Goal: Task Accomplishment & Management: Manage account settings

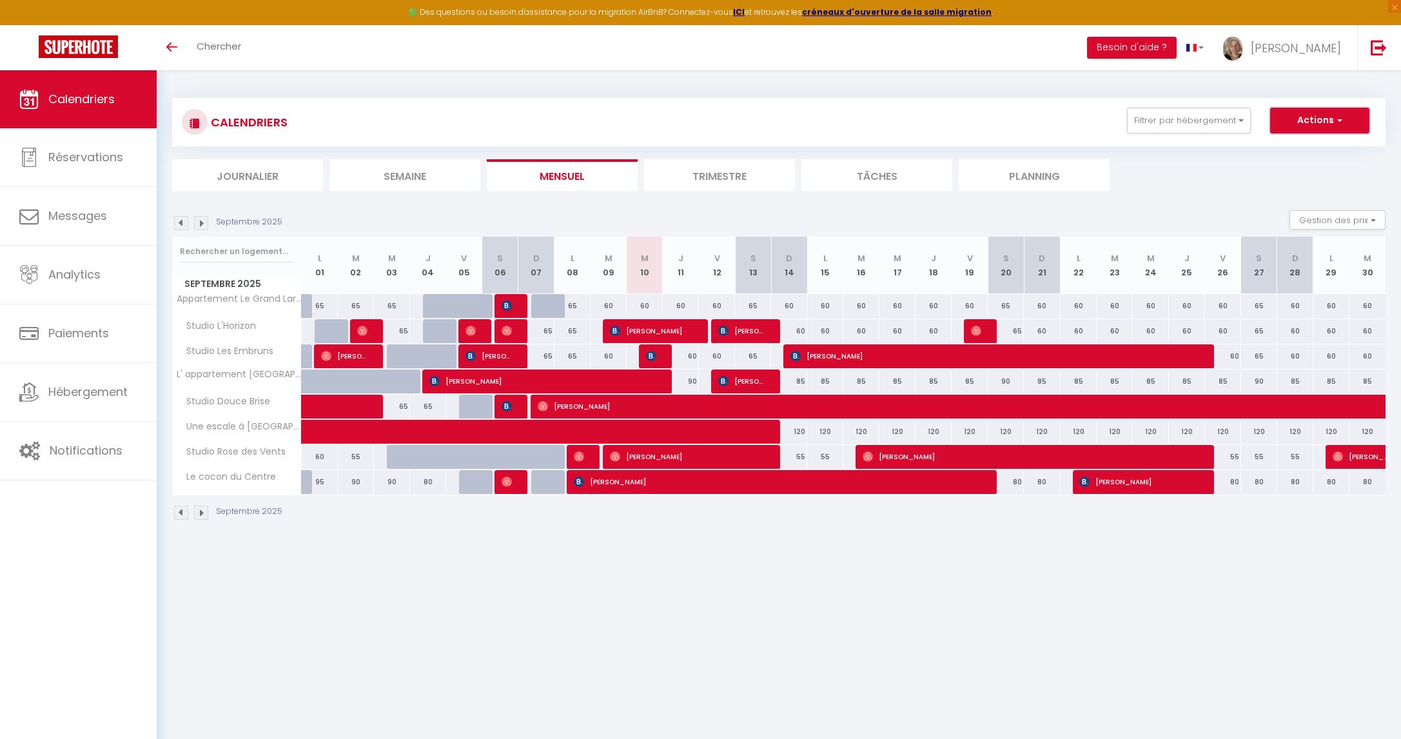
click at [1285, 115] on button "Actions" at bounding box center [1319, 121] width 99 height 26
click at [1316, 50] on span "[PERSON_NAME]" at bounding box center [1296, 48] width 90 height 16
click at [1300, 86] on link "Paramètres" at bounding box center [1305, 90] width 95 height 22
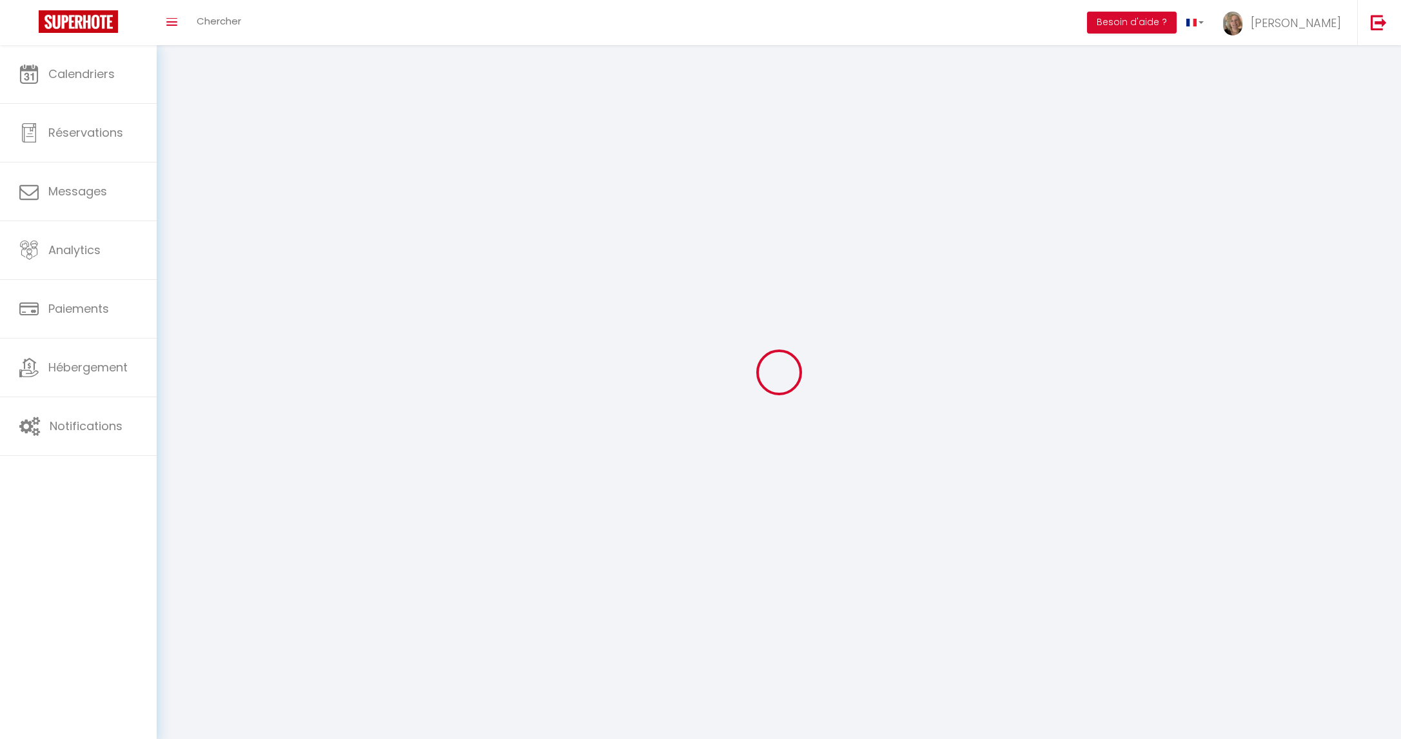
type input "[PERSON_NAME]"
type input "Monier"
type input "0762219814"
type input "301 Avenue Guillain"
type input "59240"
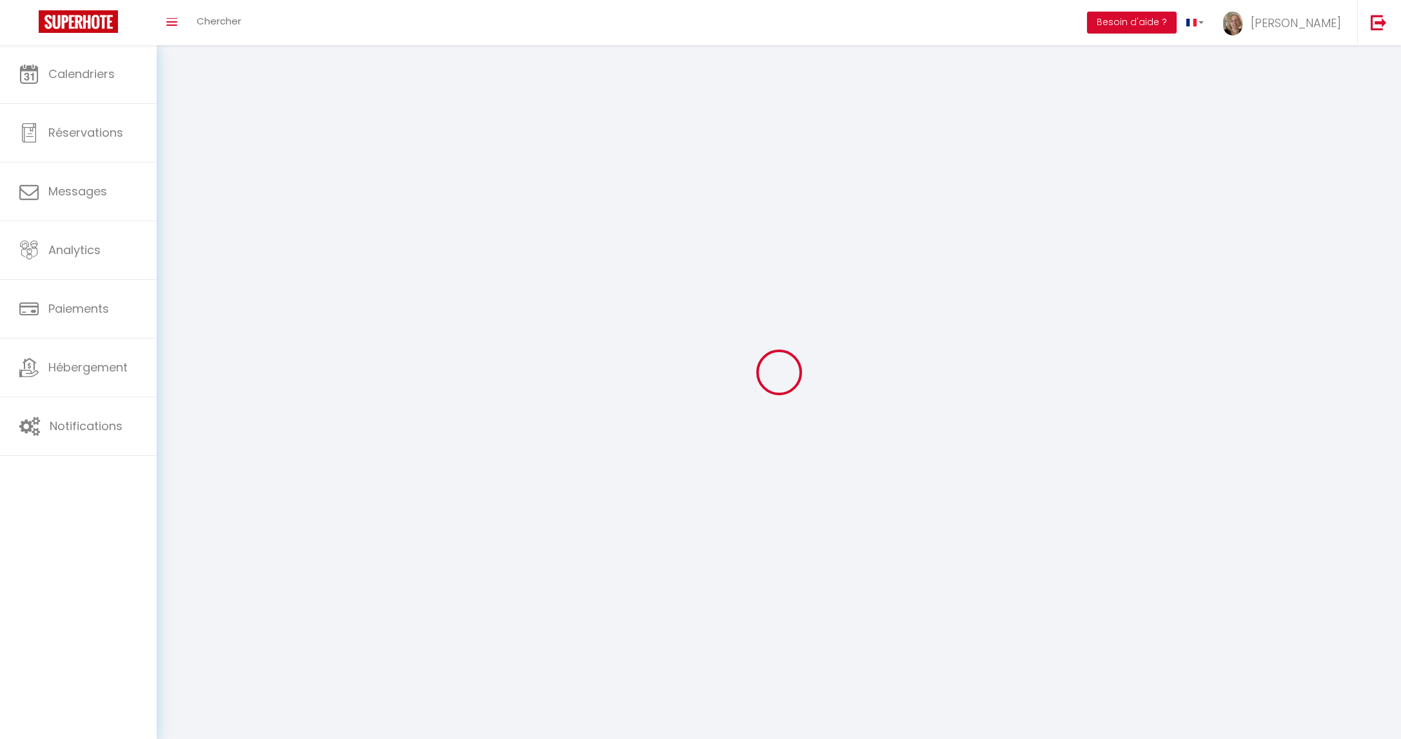
type input "DUNKERQUE"
type input "aZn6fRfEndHdtjExzBBU6fEE8"
type input "fUqmFj15964ZdlnncRCAzFFNC"
select select "1"
select select "28"
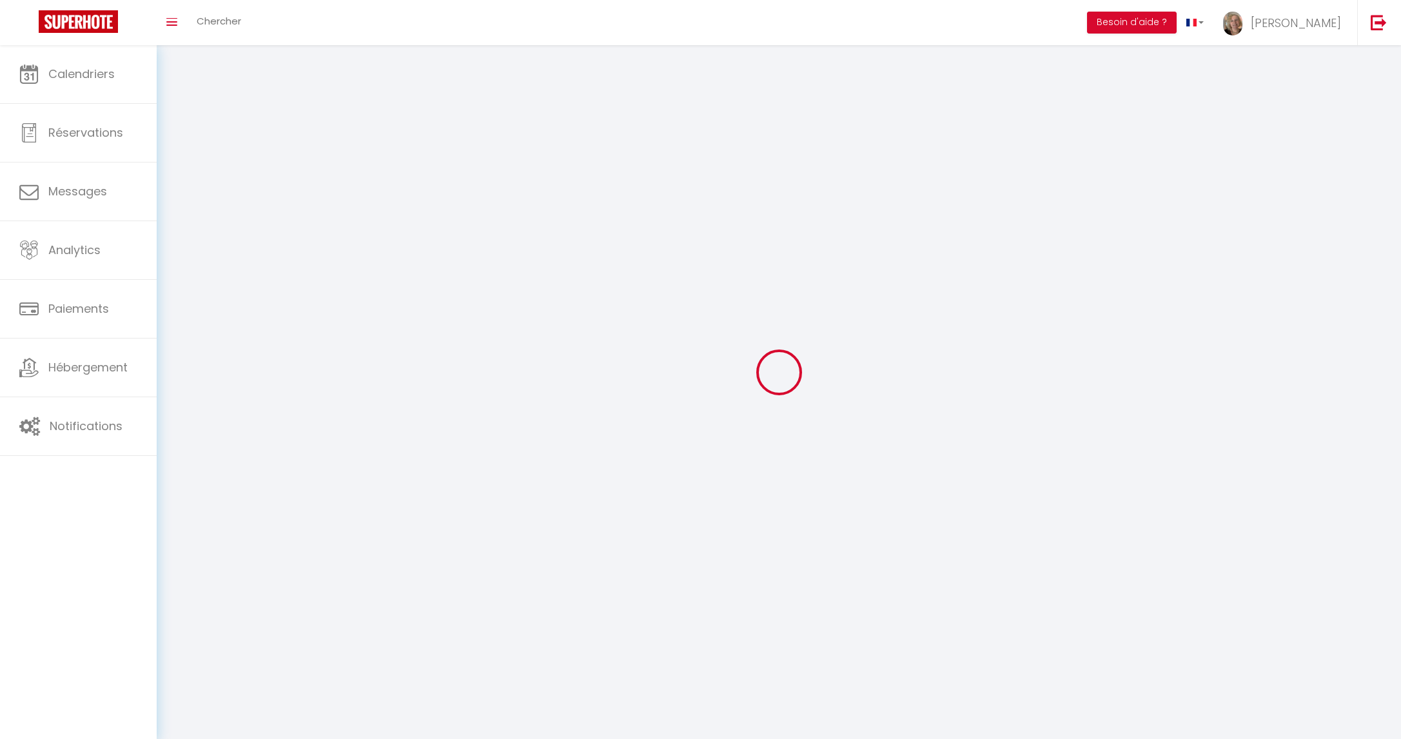
select select "fr"
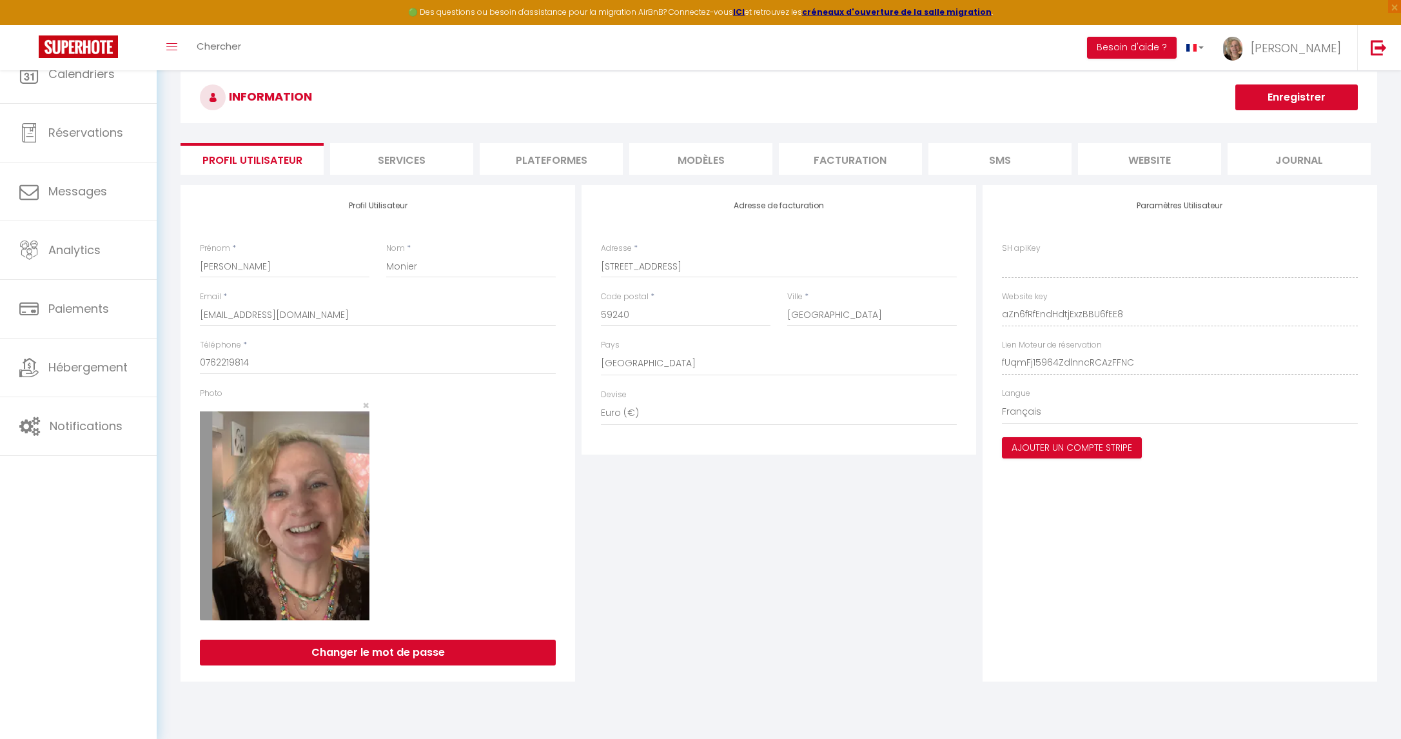
type input "aZn6fRfEndHdtjExzBBU6fEE8"
type input "fUqmFj15964ZdlnncRCAzFFNC"
type input "https://app.superhote.com/#/get-available-rentals/fUqmFj15964ZdlnncRCAzFFNC"
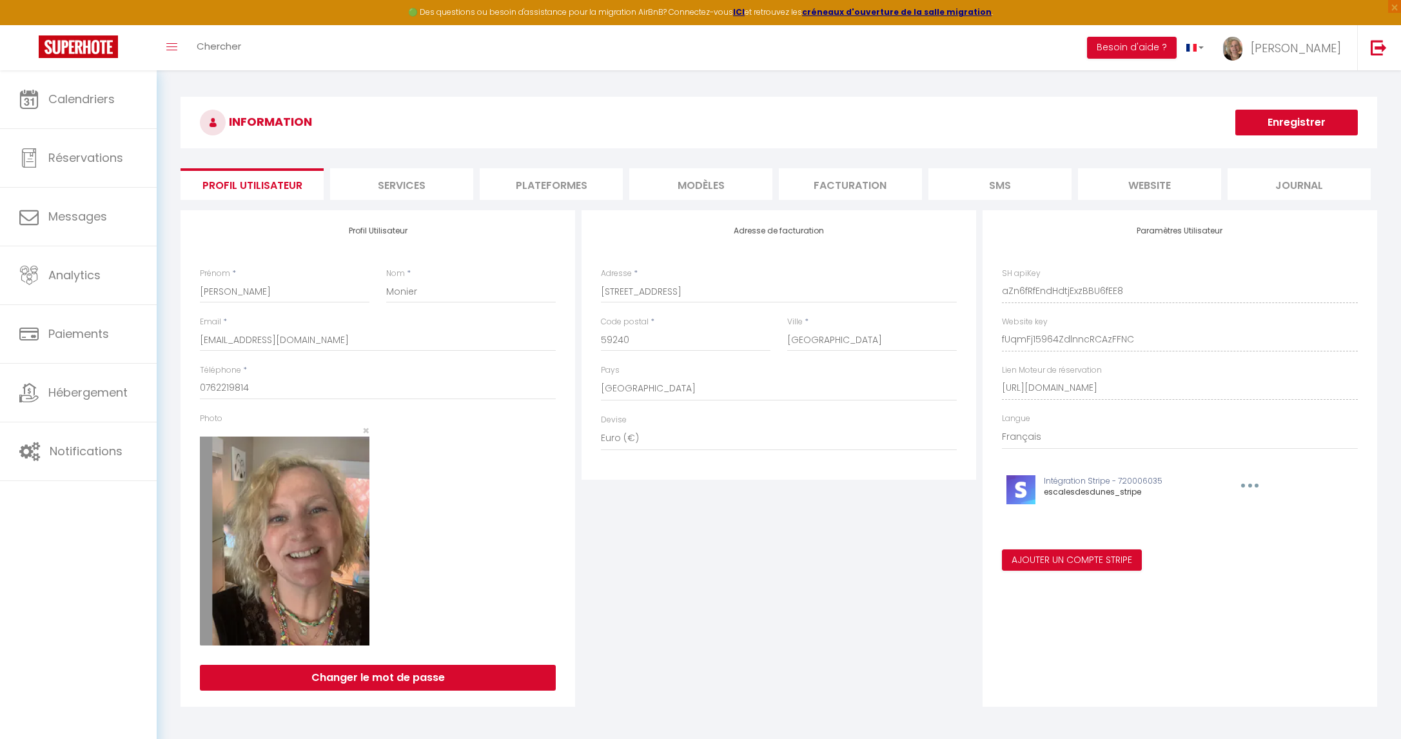
click at [558, 183] on li "Plateformes" at bounding box center [551, 184] width 143 height 32
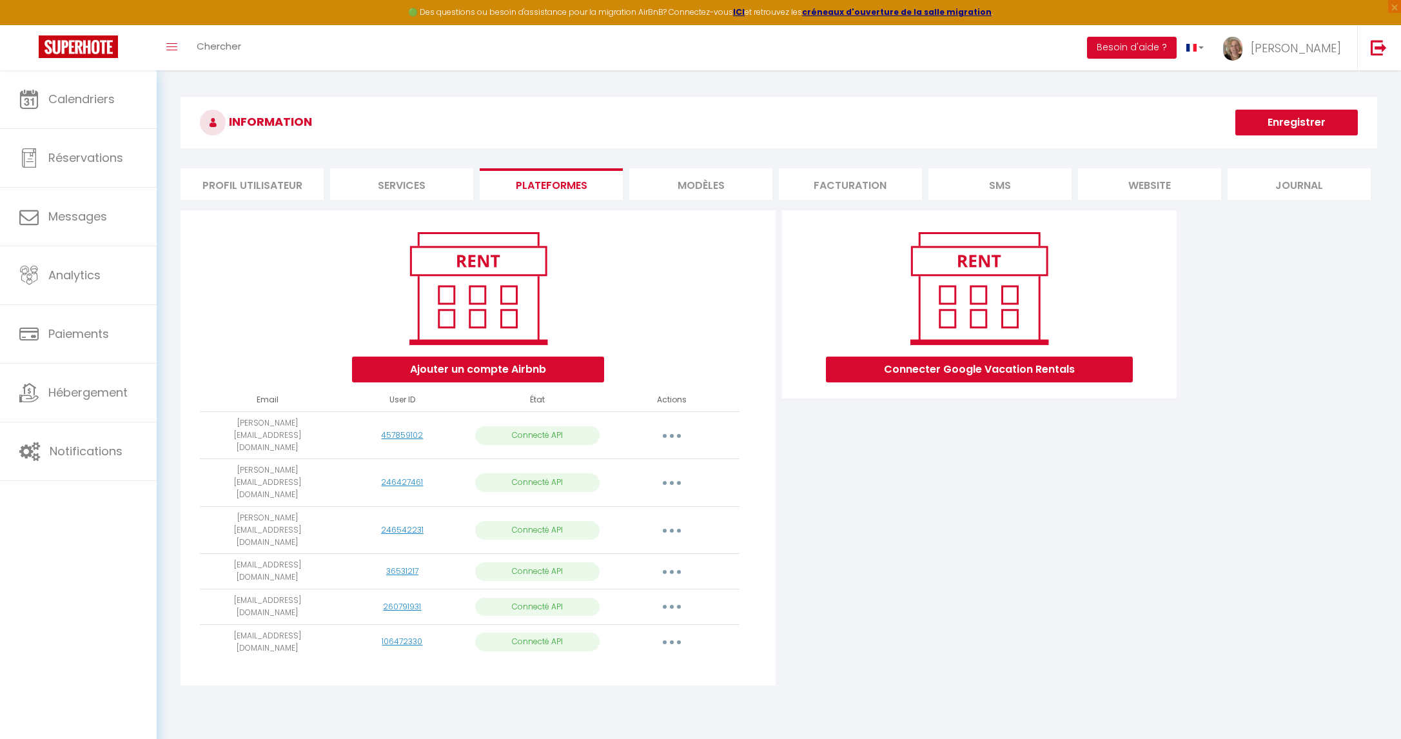
click at [666, 632] on button "button" at bounding box center [672, 642] width 36 height 21
click at [594, 660] on link "Importer les appartements" at bounding box center [615, 671] width 143 height 22
select select
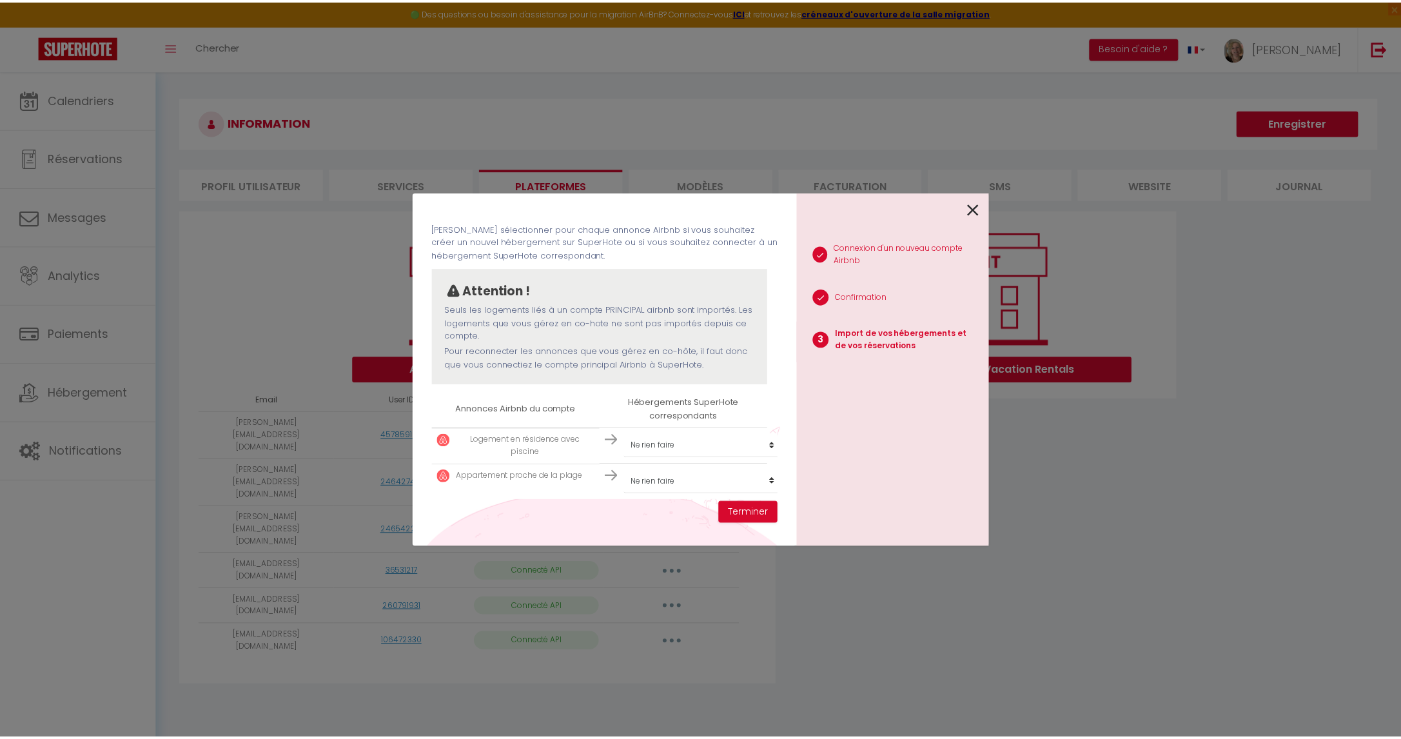
scroll to position [55, 0]
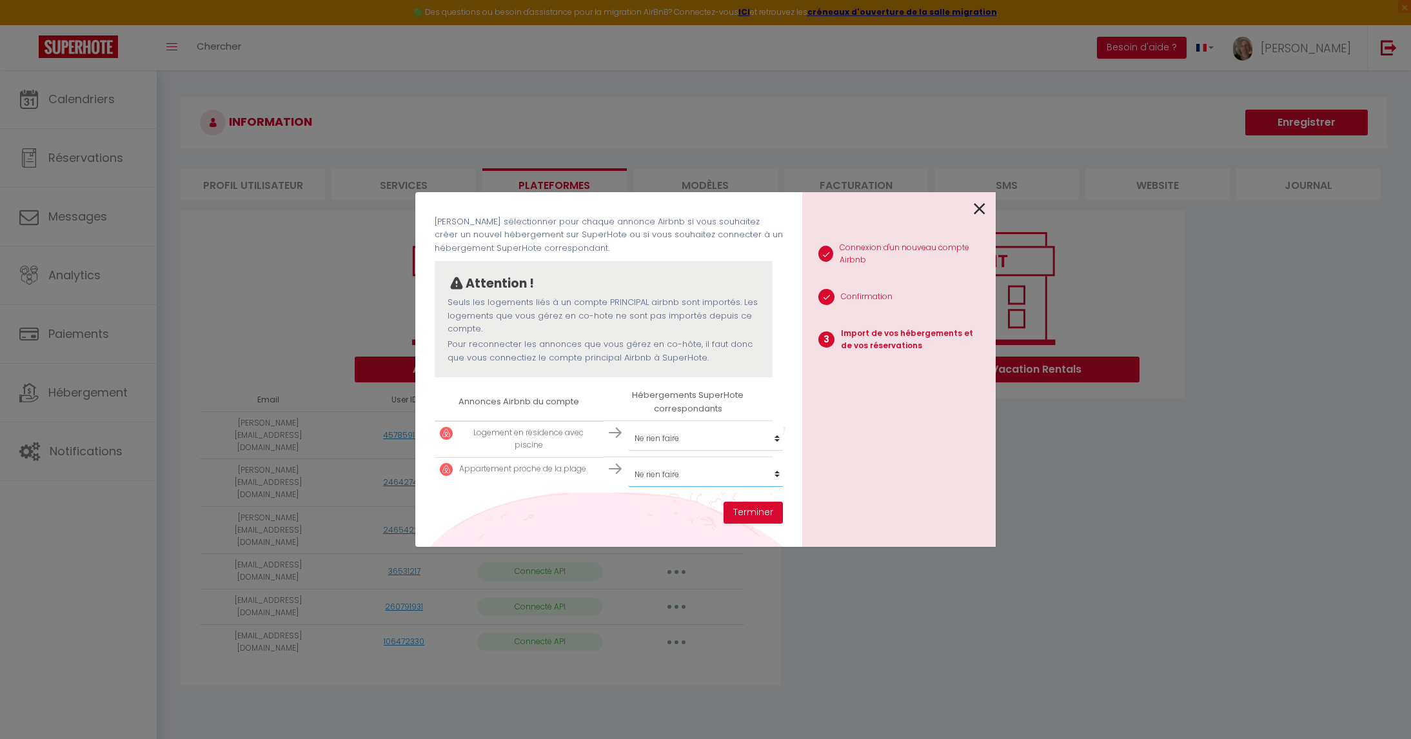
click at [751, 474] on select "Créer un nouvel hébergement Ne rien faire Studio Rose des Vents Studio Les Embr…" at bounding box center [707, 474] width 159 height 25
select select "create_new"
click at [628, 462] on select "Créer un nouvel hébergement Ne rien faire Studio Rose des Vents Studio Les Embr…" at bounding box center [707, 474] width 159 height 25
click at [753, 511] on button "Terminer" at bounding box center [753, 513] width 59 height 22
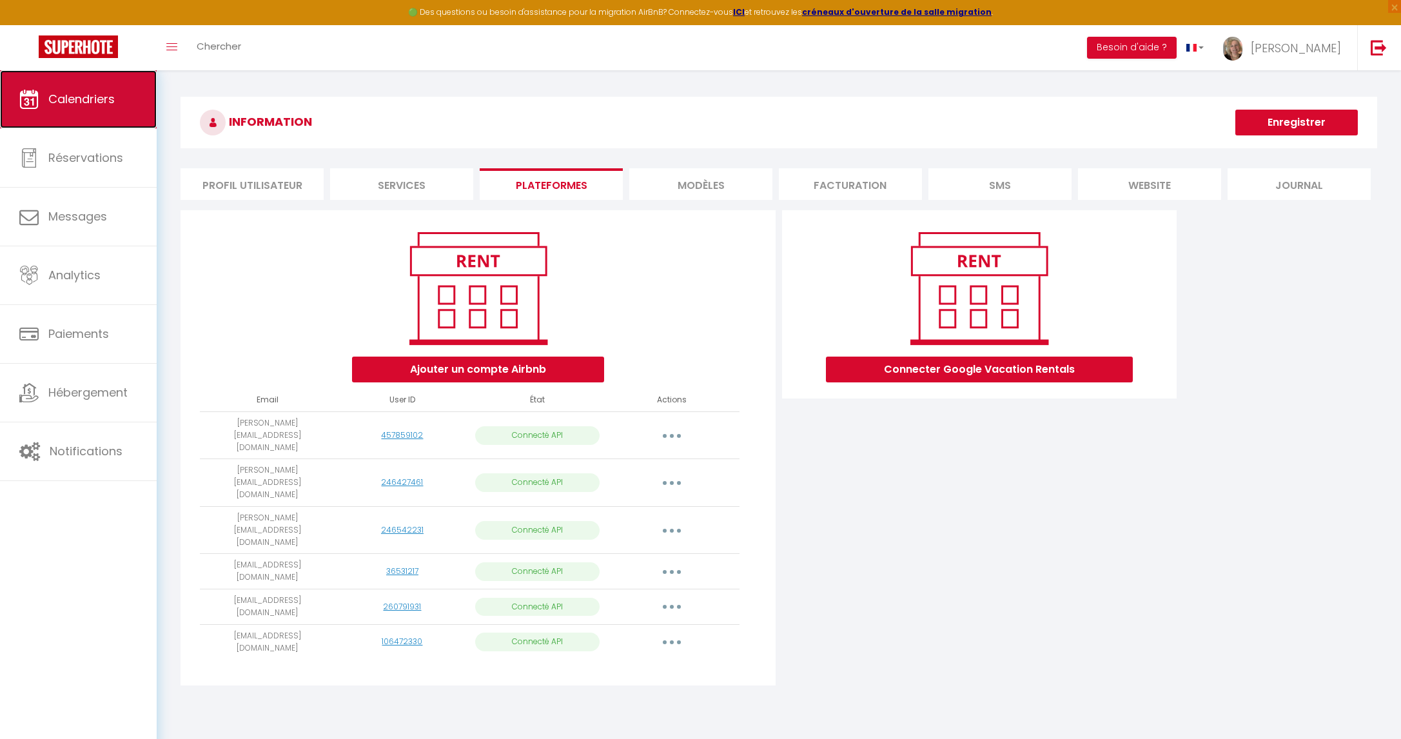
click at [46, 97] on link "Calendriers" at bounding box center [78, 99] width 157 height 58
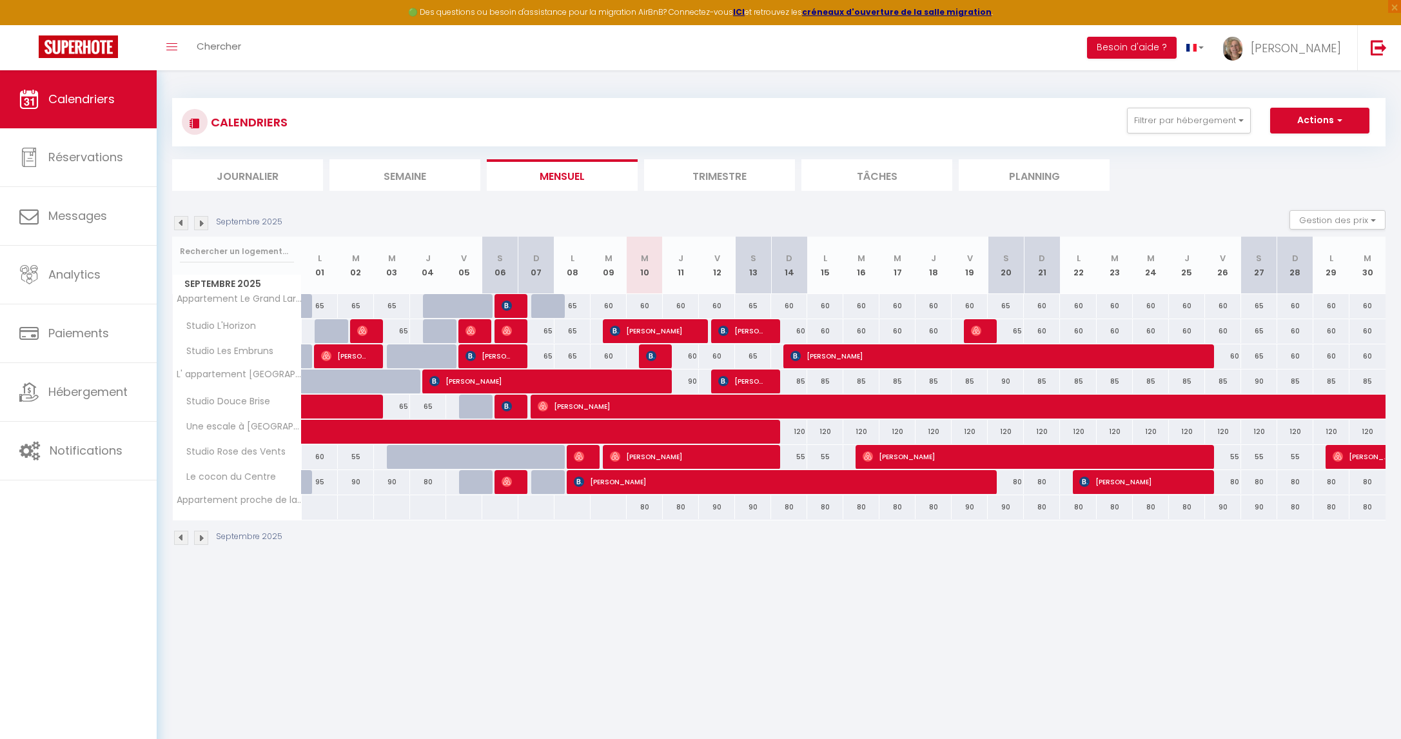
click at [717, 509] on div "90" at bounding box center [717, 507] width 36 height 24
type input "90"
type input "Ven 12 Septembre 2025"
type input "Sam 13 Septembre 2025"
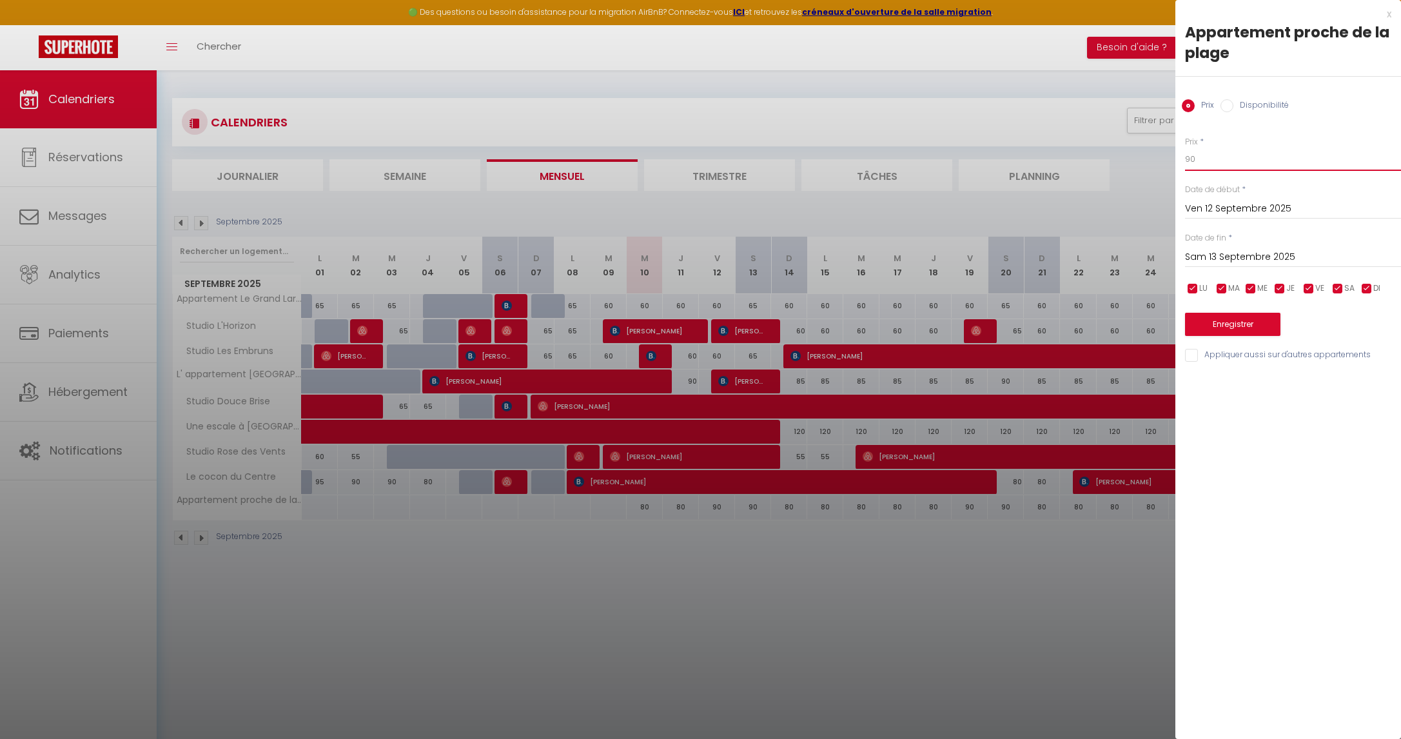
drag, startPoint x: 1197, startPoint y: 160, endPoint x: 1169, endPoint y: 163, distance: 28.6
click at [1169, 163] on body "🟢 Des questions ou besoin d'assistance pour la migration AirBnB? Connectez-vous…" at bounding box center [700, 439] width 1401 height 739
type input "80"
click at [1208, 253] on input "Sam 13 Septembre 2025" at bounding box center [1293, 257] width 216 height 17
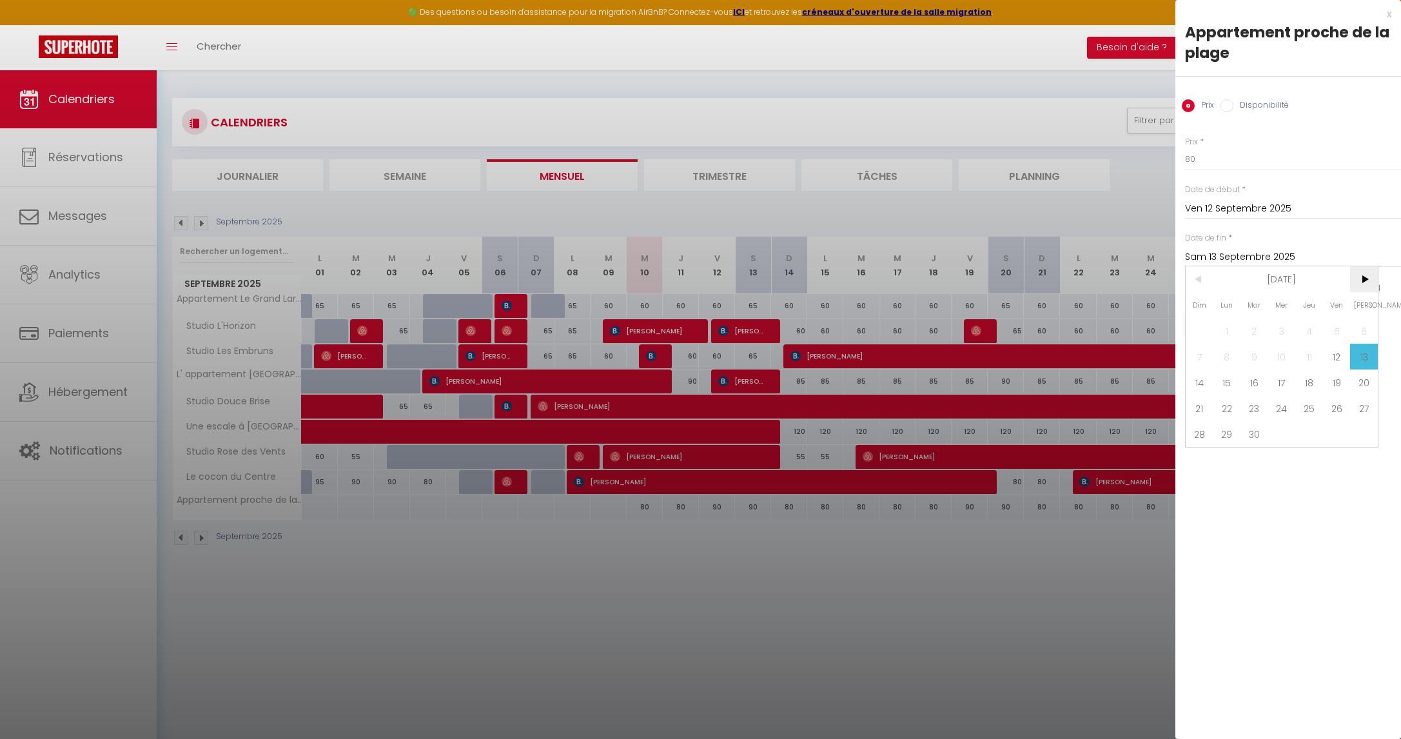
click at [1366, 281] on span ">" at bounding box center [1364, 279] width 28 height 26
click at [1281, 333] on span "1" at bounding box center [1282, 331] width 28 height 26
type input "Mer 01 Octobre 2025"
click at [1243, 330] on button "Enregistrer" at bounding box center [1232, 324] width 95 height 23
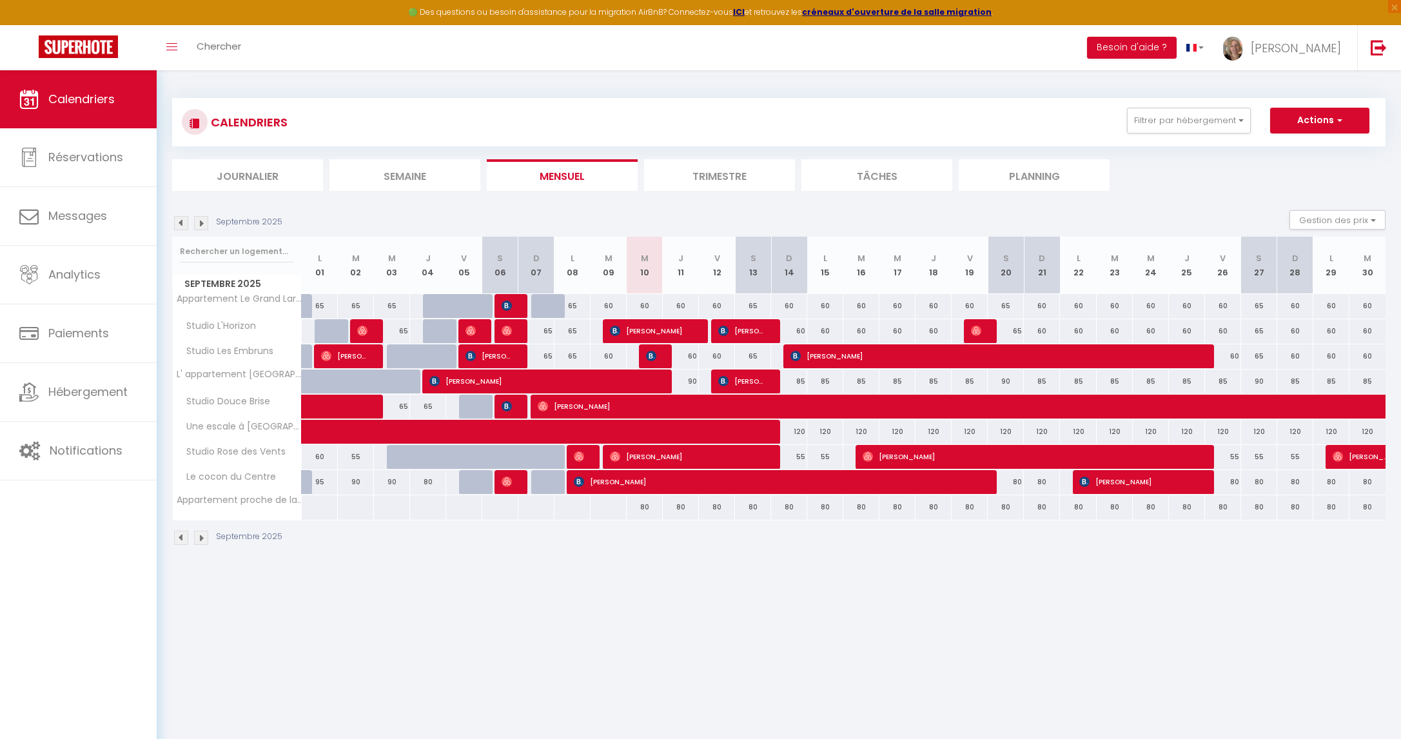
click at [203, 542] on img at bounding box center [201, 538] width 14 height 14
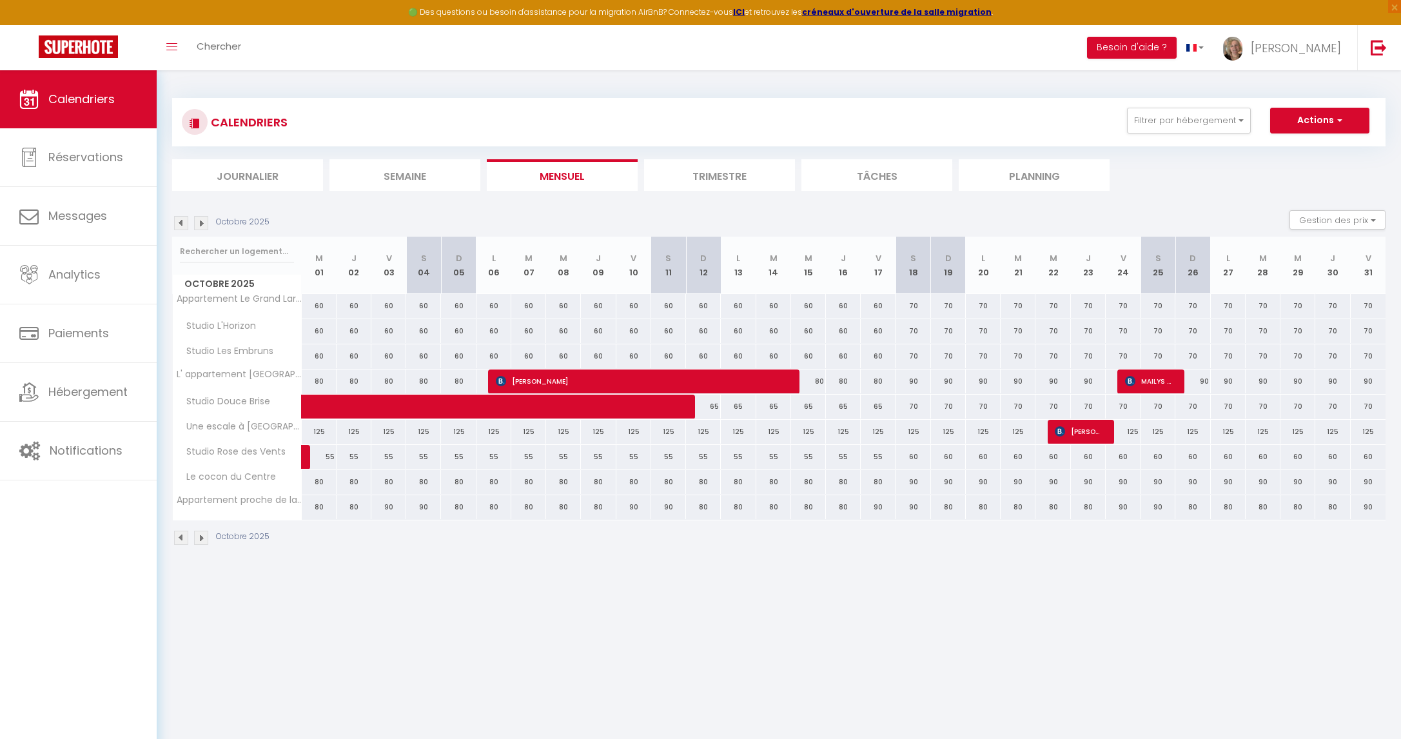
click at [203, 542] on img at bounding box center [201, 538] width 14 height 14
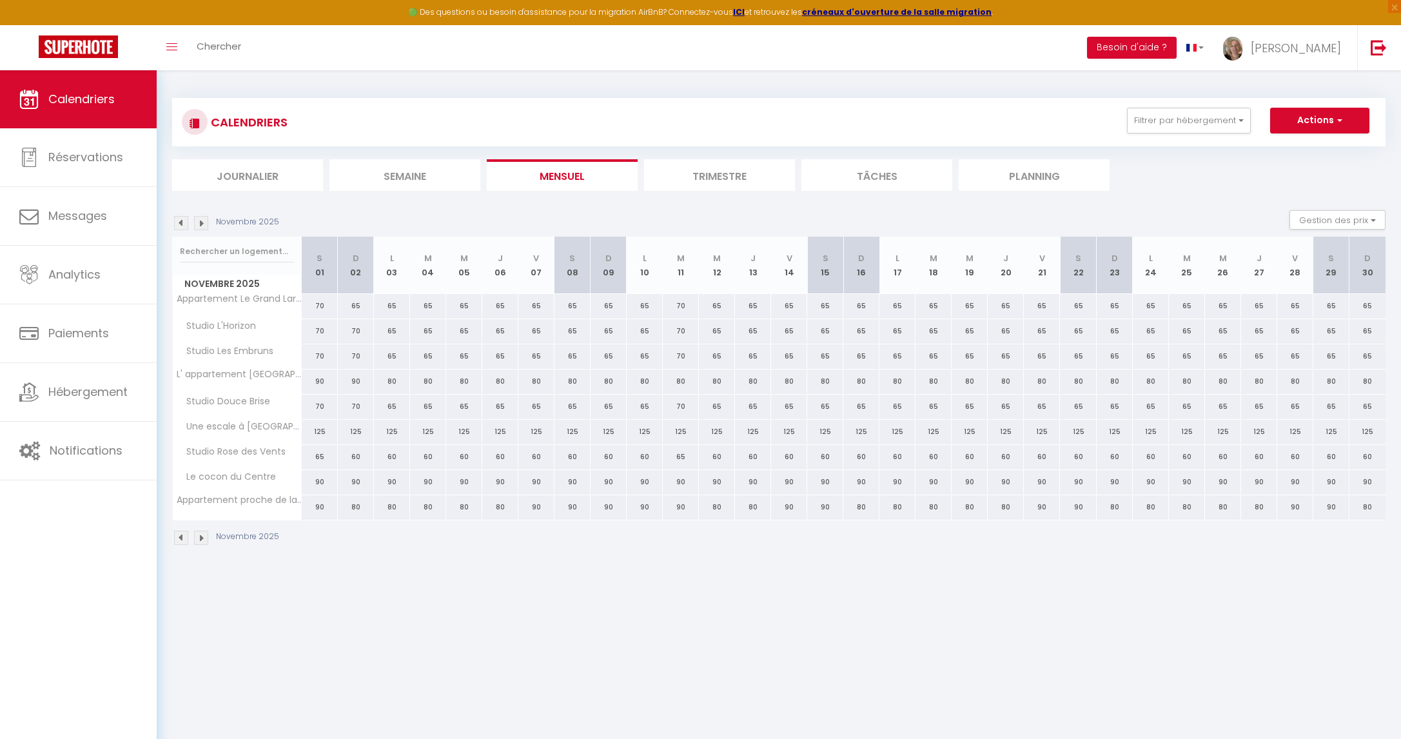
click at [202, 538] on img at bounding box center [201, 538] width 14 height 14
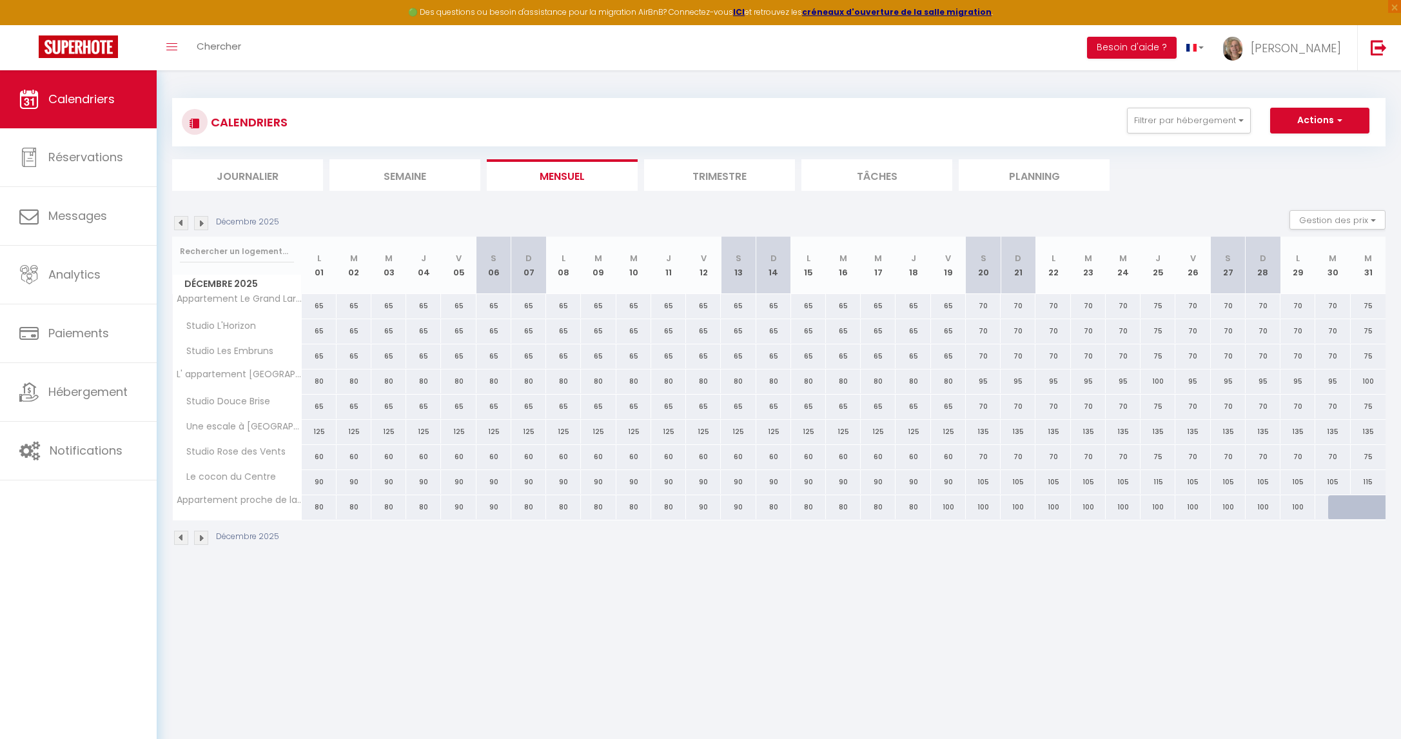
click at [202, 538] on img at bounding box center [201, 538] width 14 height 14
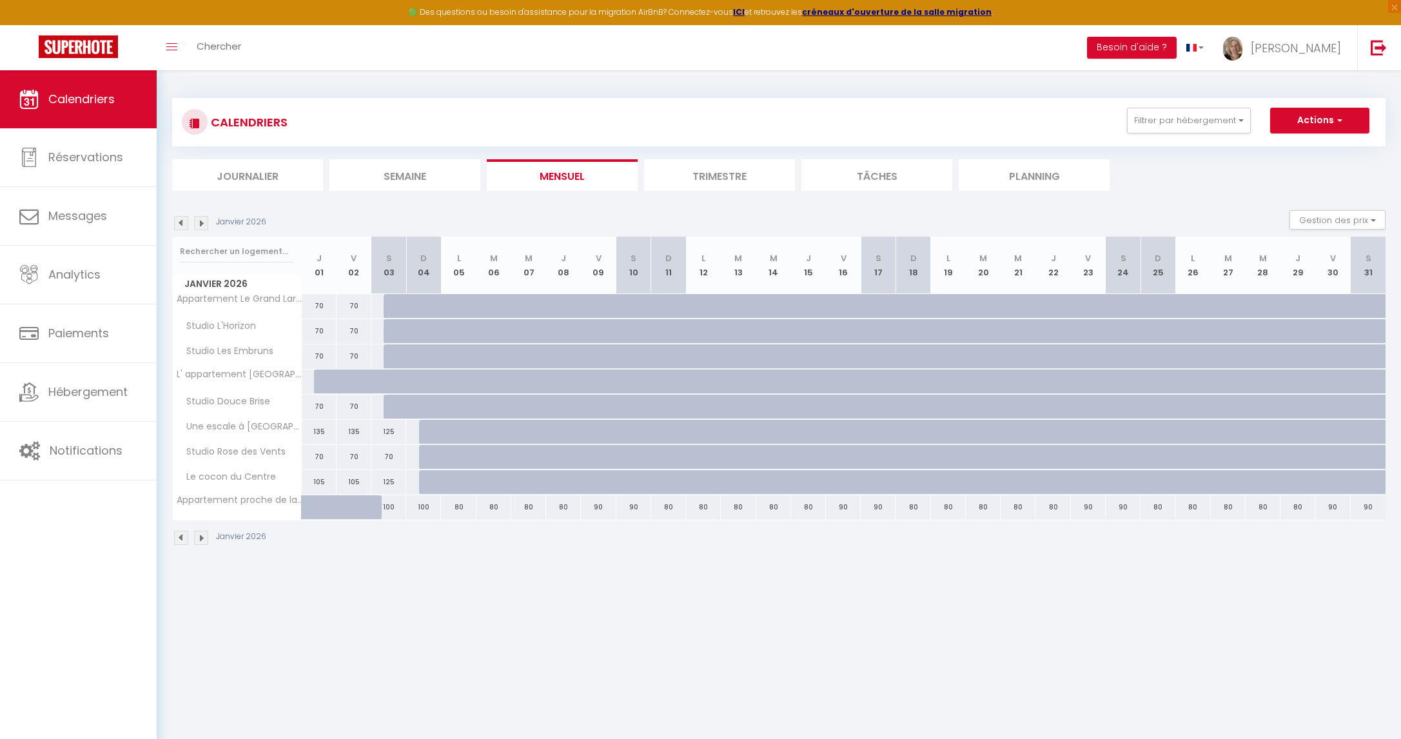
click at [202, 538] on img at bounding box center [201, 538] width 14 height 14
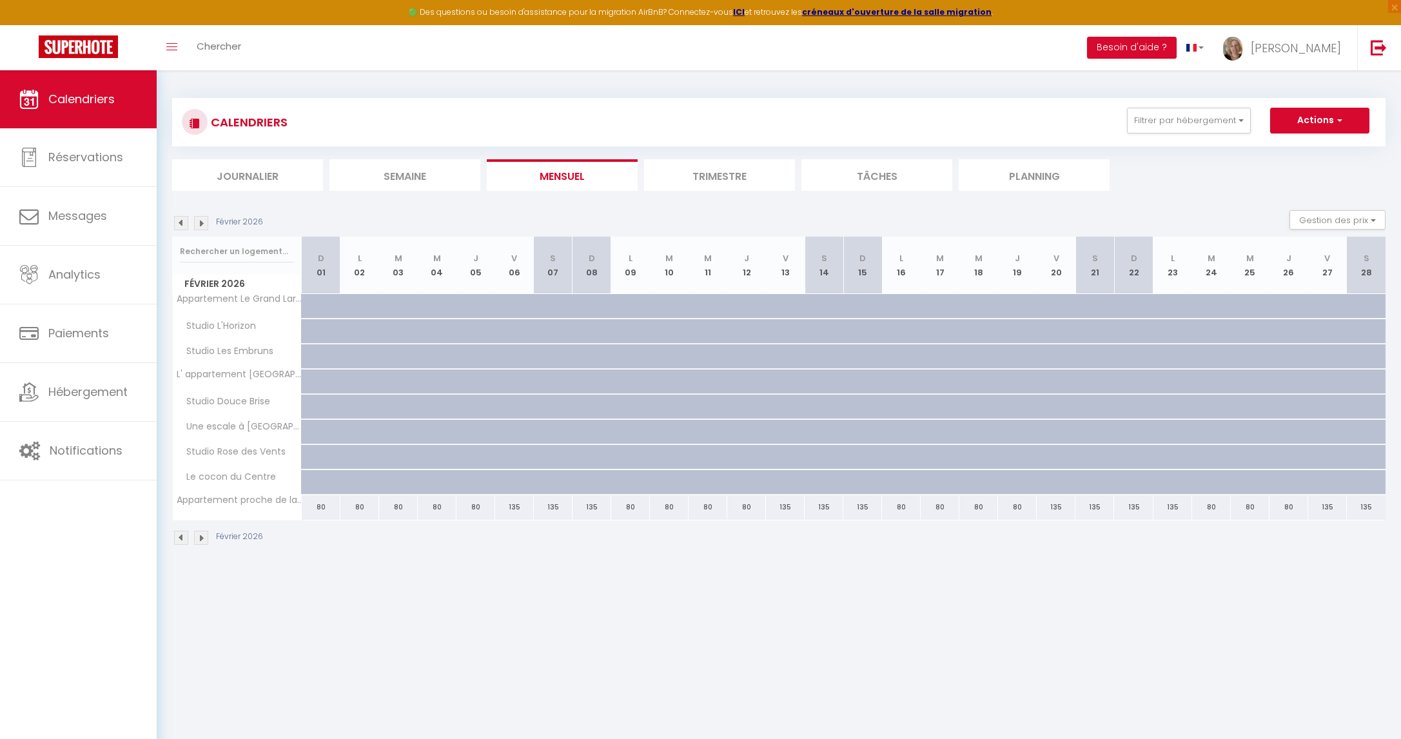
click at [202, 538] on img at bounding box center [201, 538] width 14 height 14
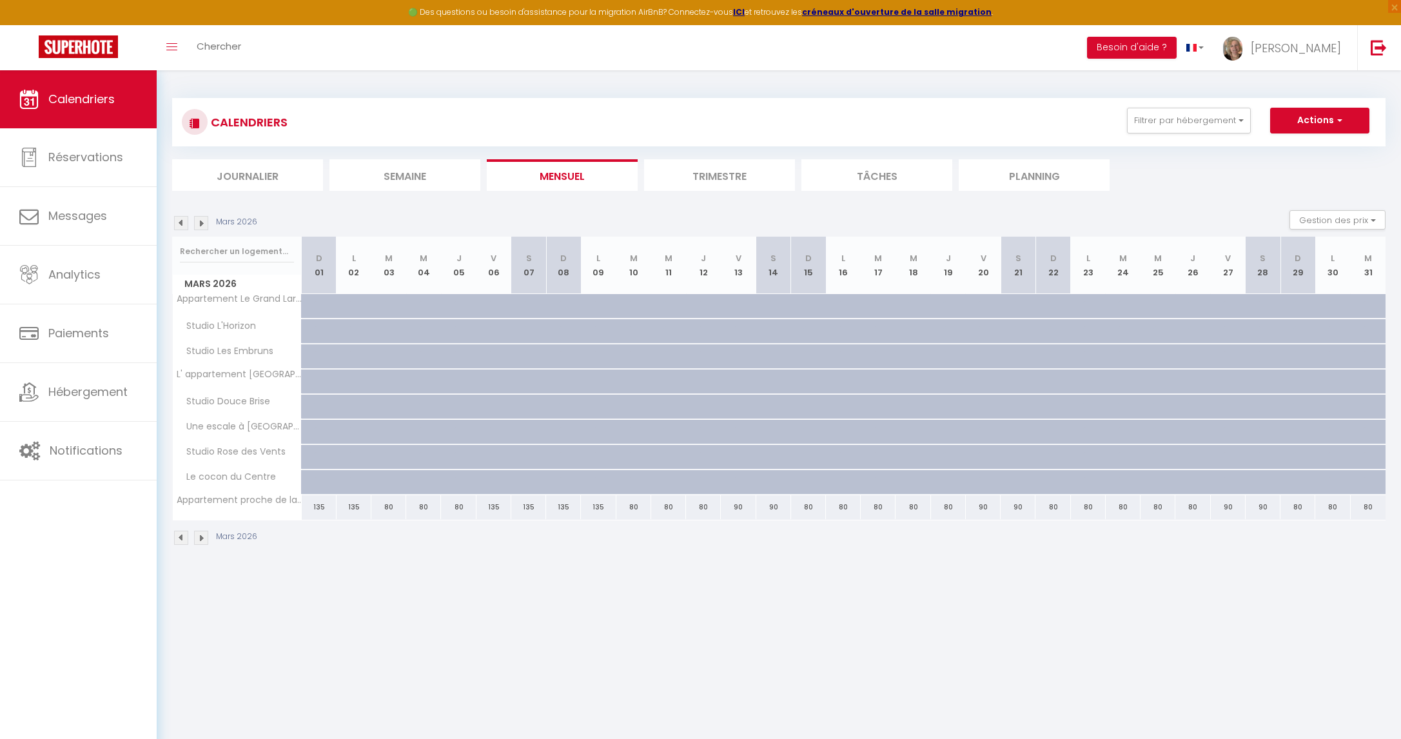
click at [202, 538] on img at bounding box center [201, 538] width 14 height 14
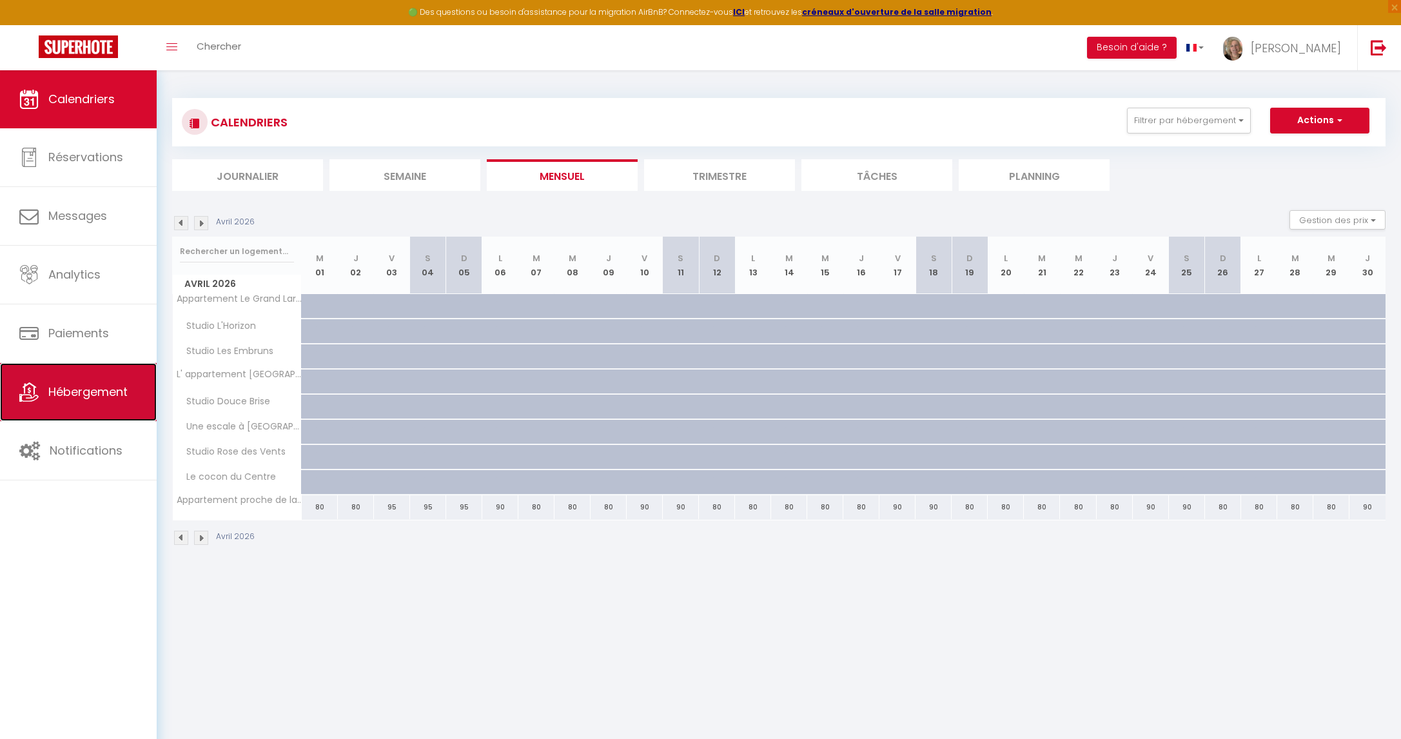
click at [48, 401] on link "Hébergement" at bounding box center [78, 392] width 157 height 58
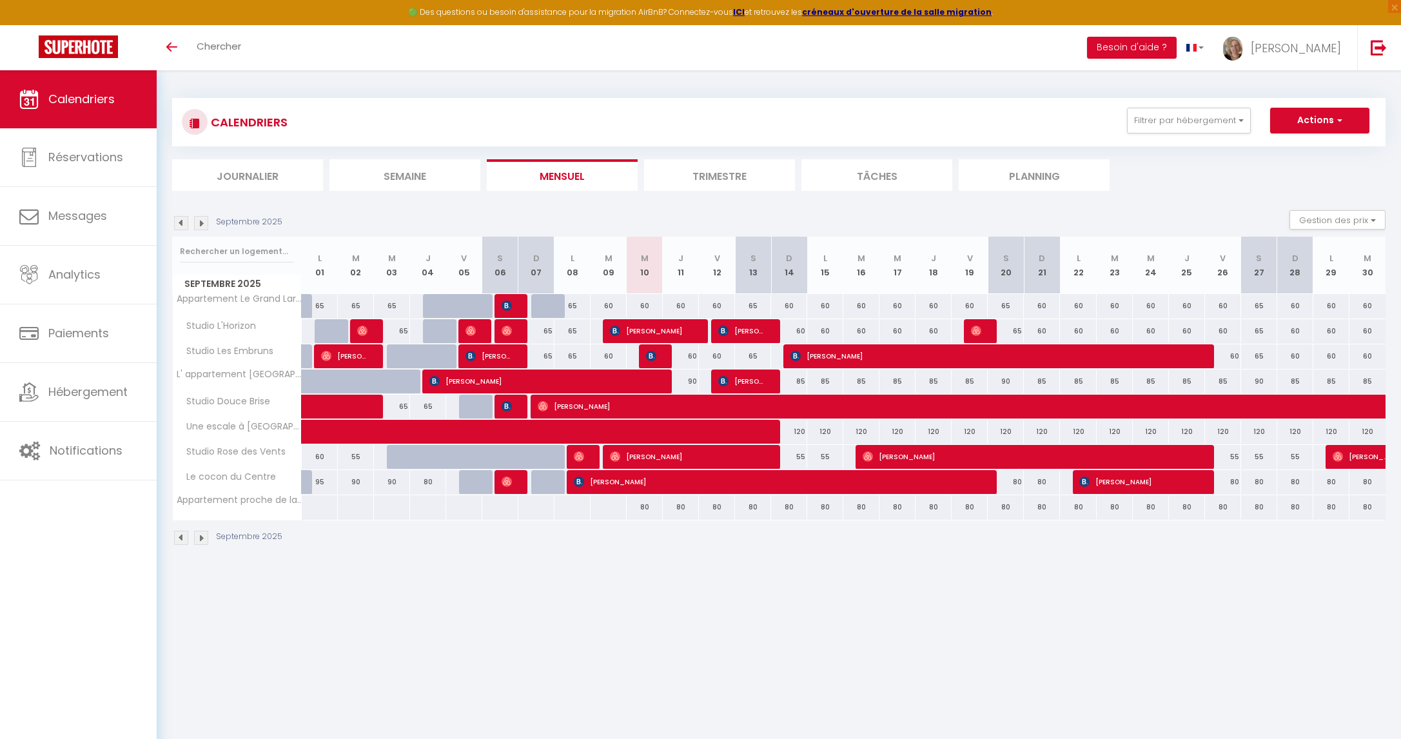
click at [203, 538] on img at bounding box center [201, 538] width 14 height 14
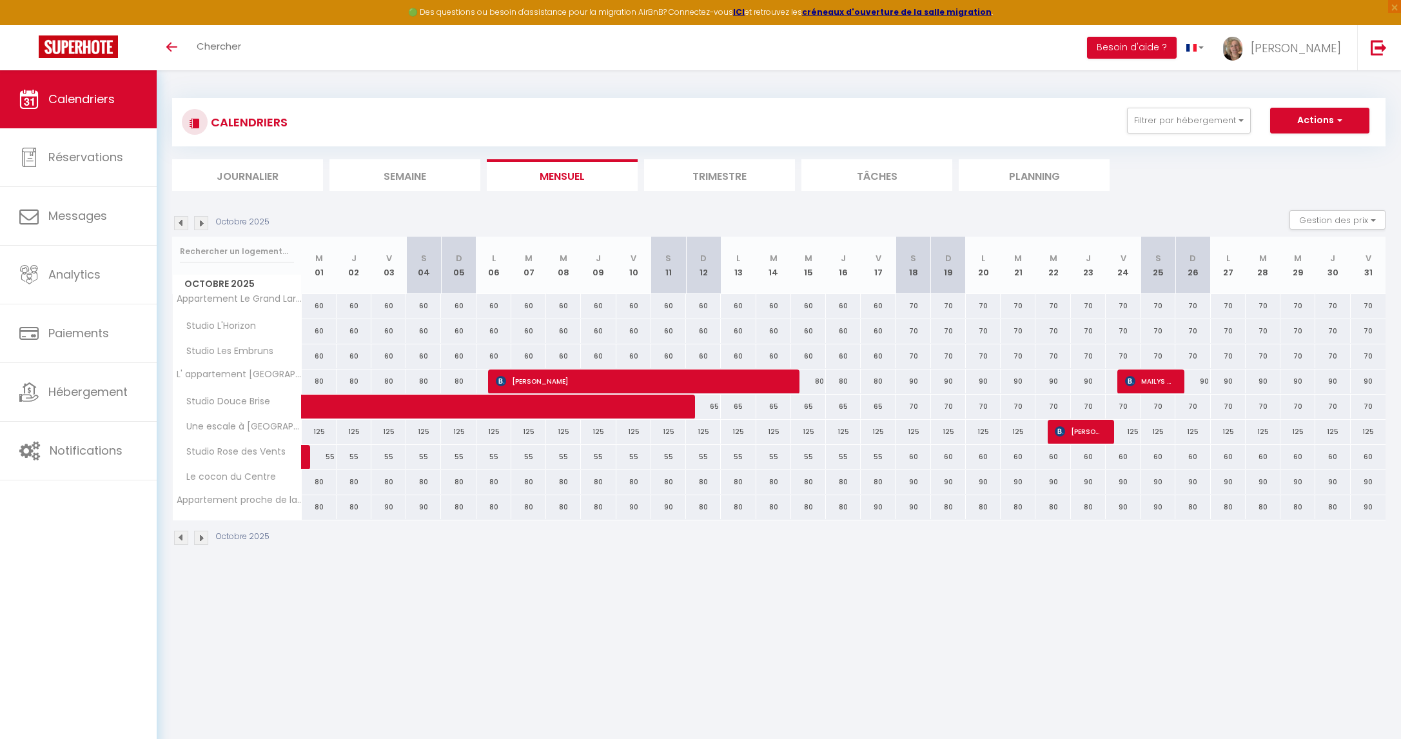
click at [203, 538] on img at bounding box center [201, 538] width 14 height 14
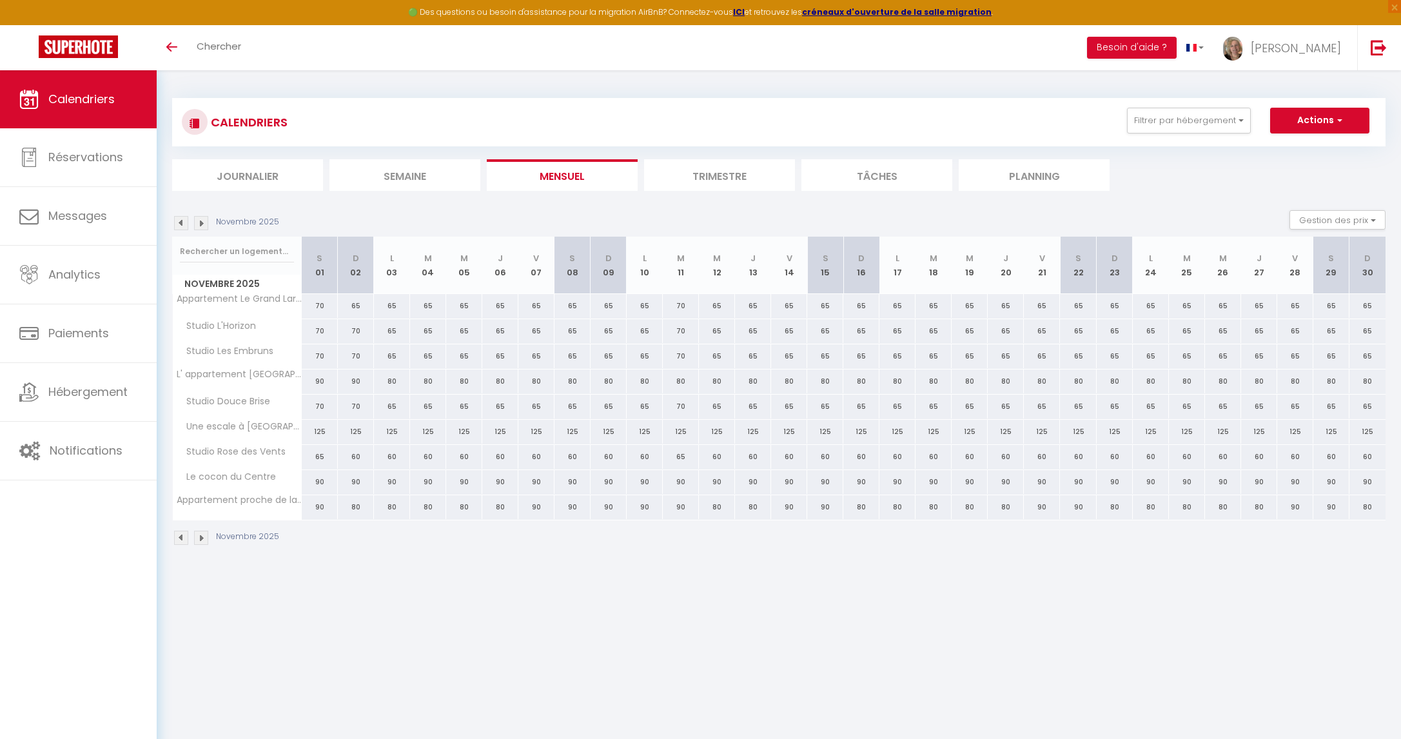
click at [203, 538] on img at bounding box center [201, 538] width 14 height 14
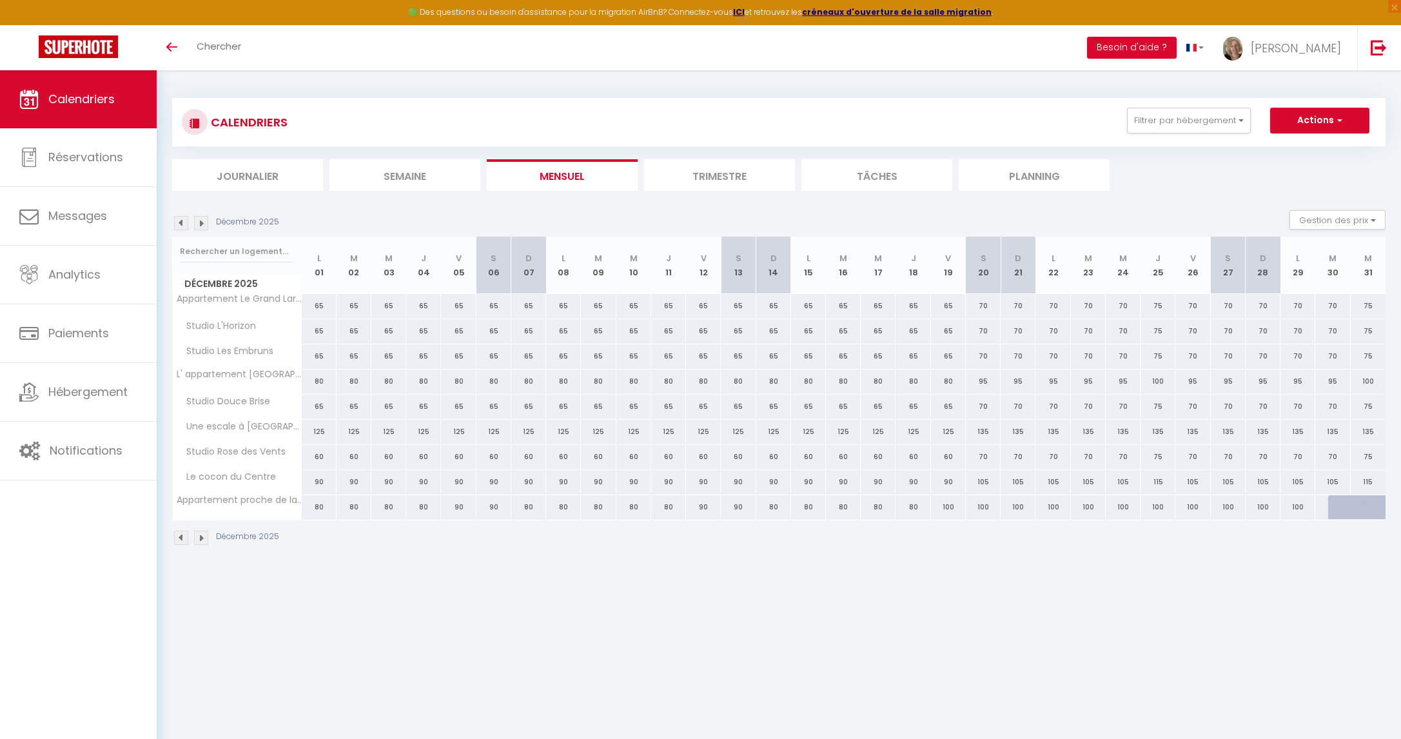
click at [203, 538] on img at bounding box center [201, 538] width 14 height 14
